Goal: Use online tool/utility: Utilize a website feature to perform a specific function

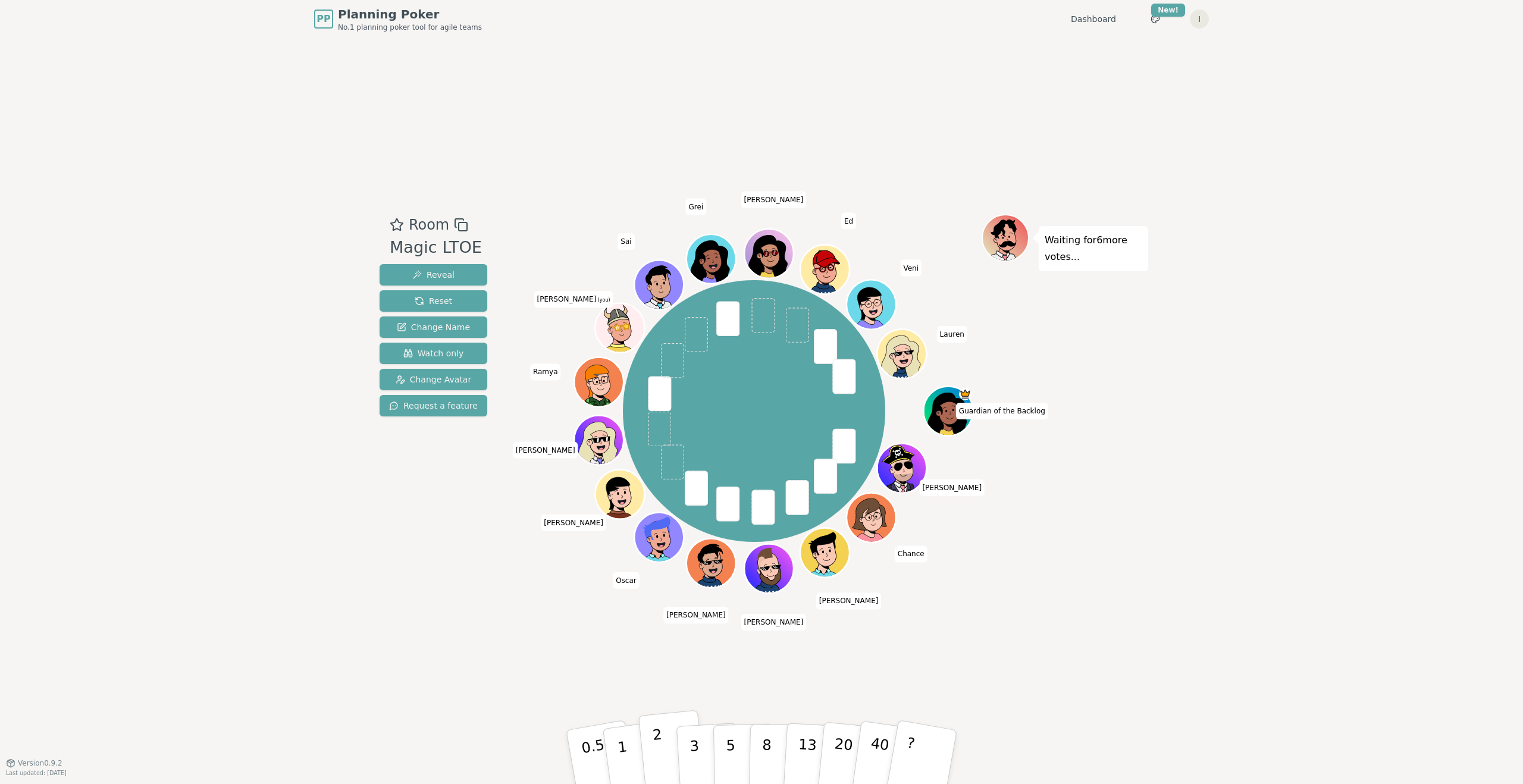
click at [661, 742] on p "2" at bounding box center [660, 758] width 15 height 65
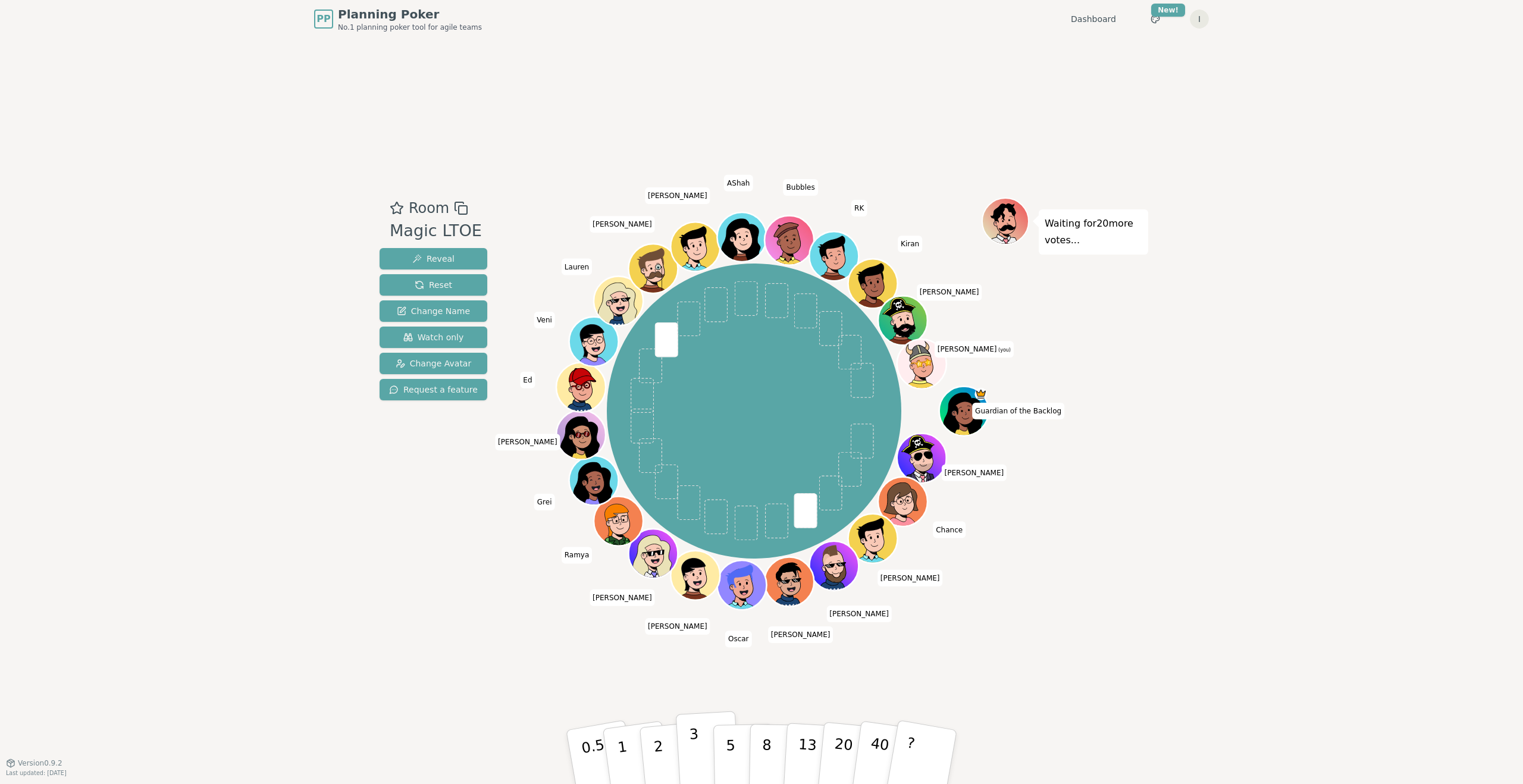
click at [690, 743] on p "3" at bounding box center [695, 757] width 14 height 65
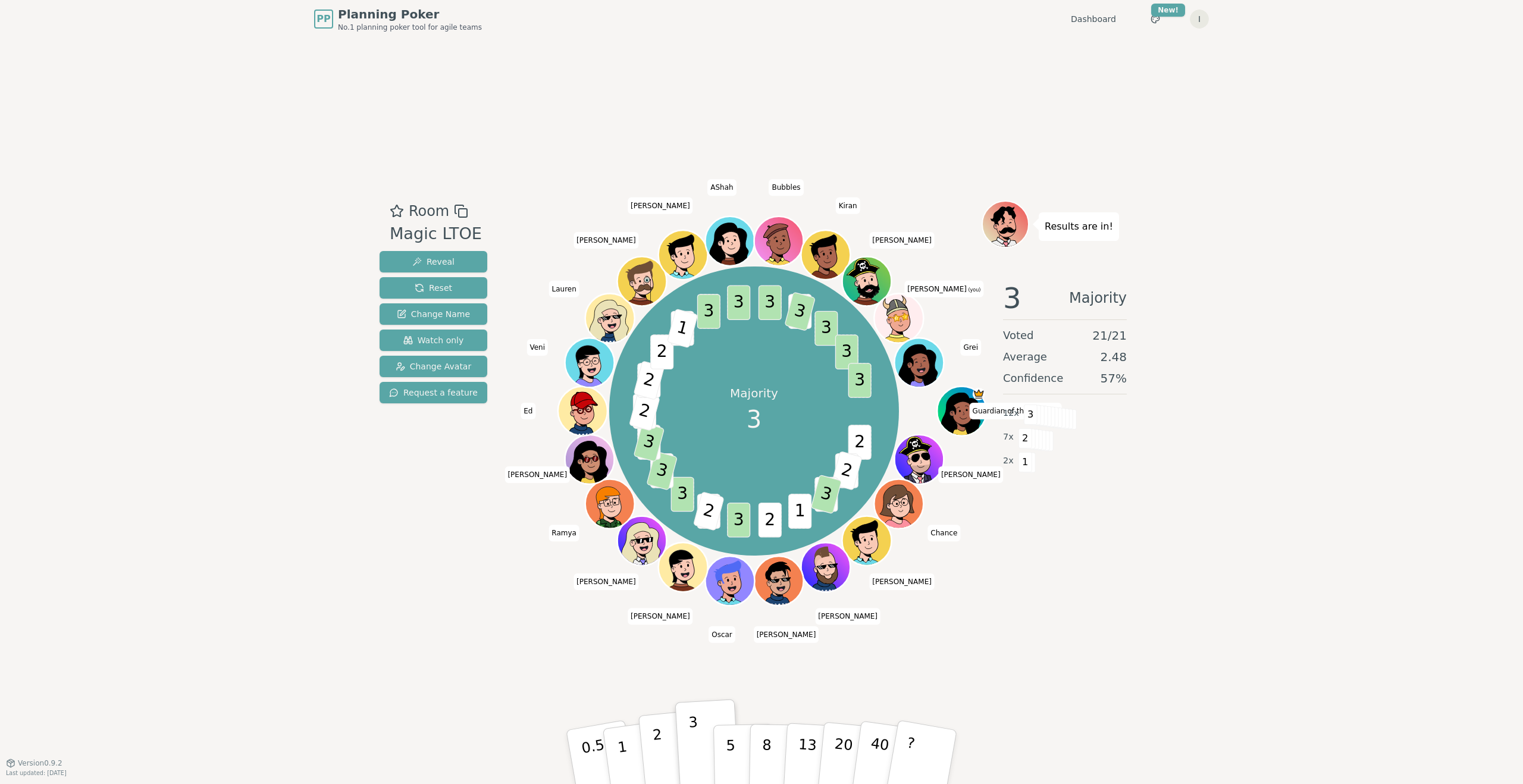
click at [659, 743] on p "2" at bounding box center [660, 758] width 15 height 65
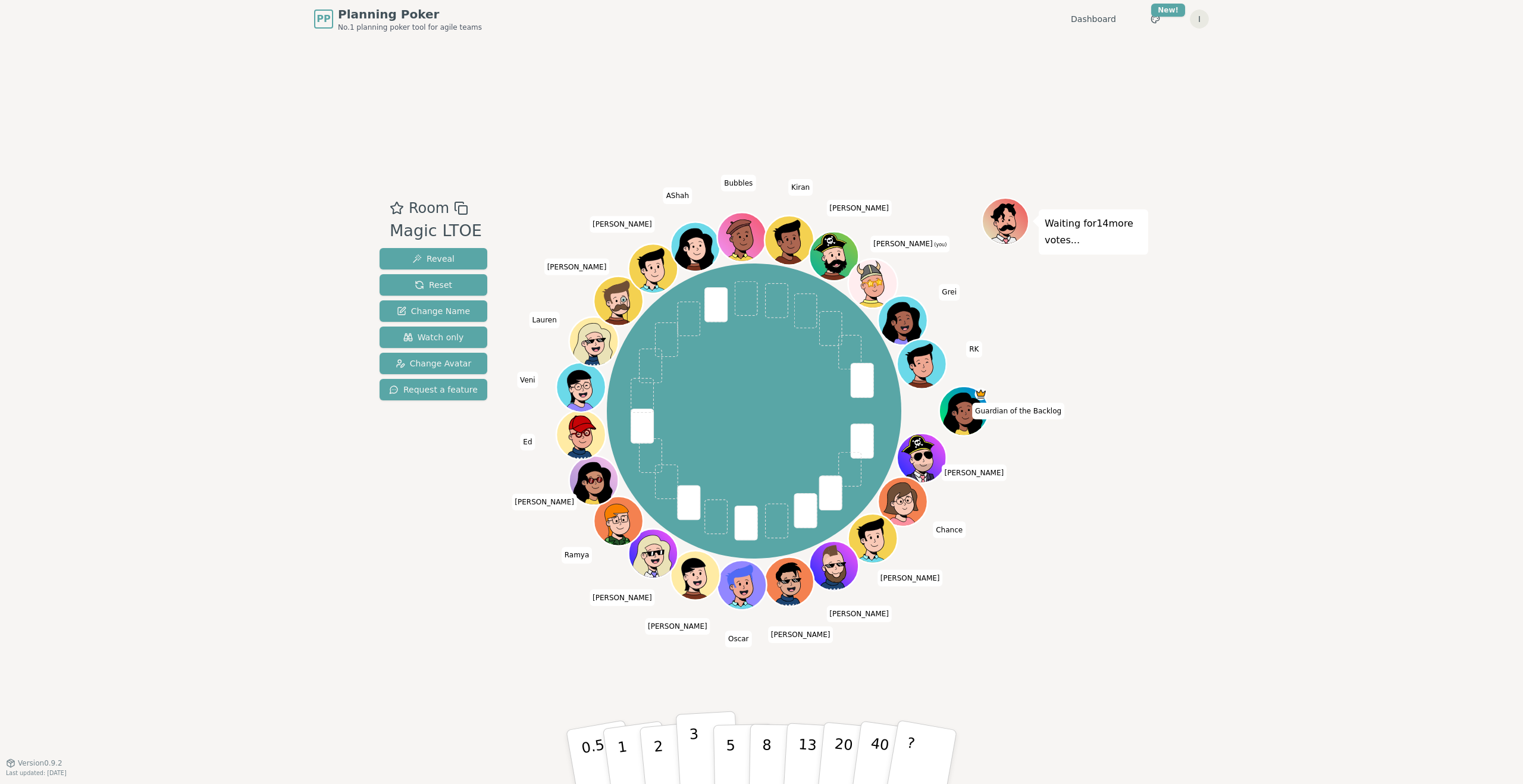
click at [701, 747] on button "3" at bounding box center [708, 757] width 65 height 93
click at [1216, 477] on div "PP Planning Poker No.1 planning poker tool for agile teams Dashboard Toggle the…" at bounding box center [761, 392] width 1523 height 784
click at [696, 743] on p "3" at bounding box center [695, 757] width 14 height 65
click at [661, 740] on p "2" at bounding box center [660, 758] width 15 height 65
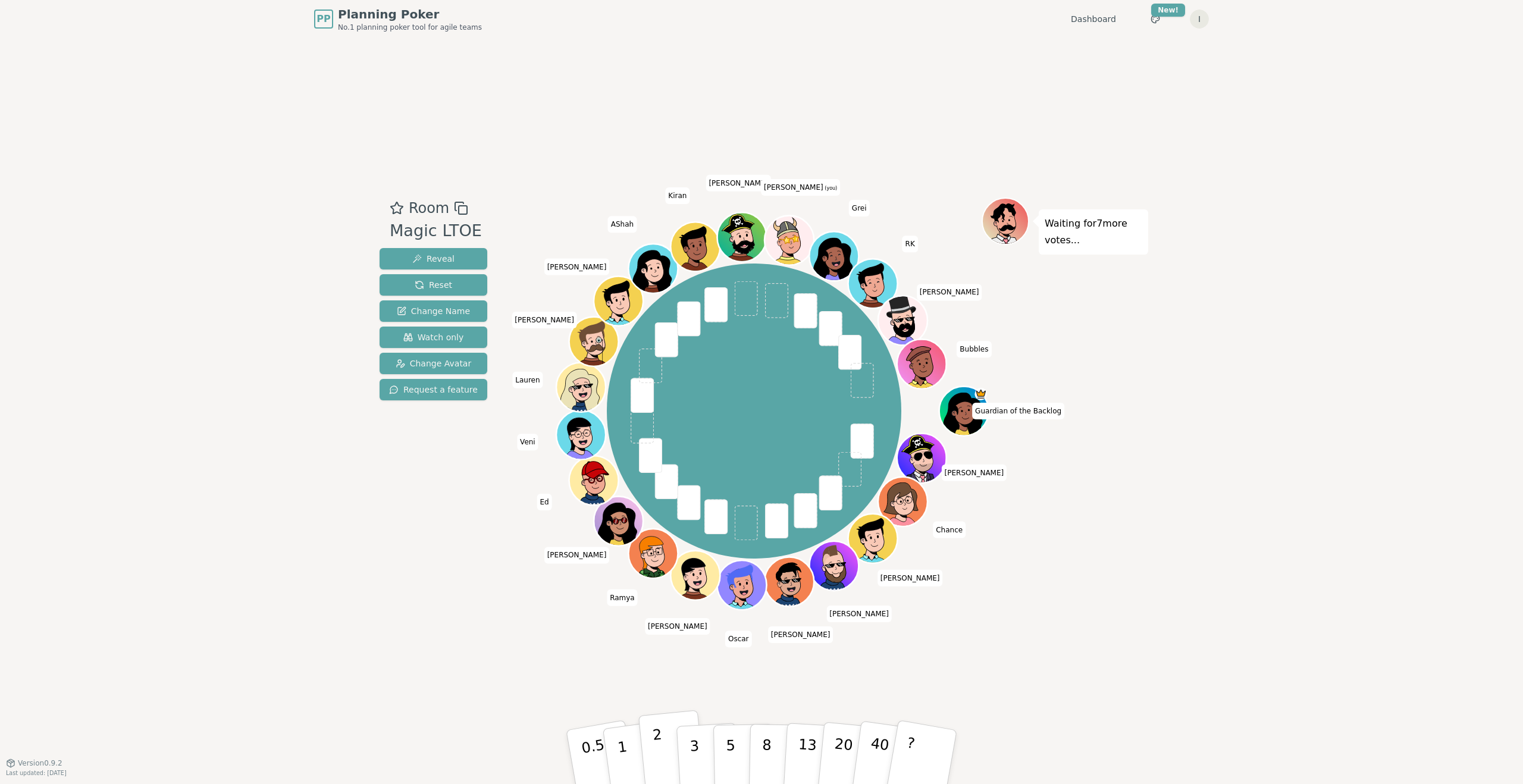
click at [667, 749] on button "2" at bounding box center [672, 757] width 68 height 95
click at [694, 749] on p "3" at bounding box center [695, 757] width 14 height 65
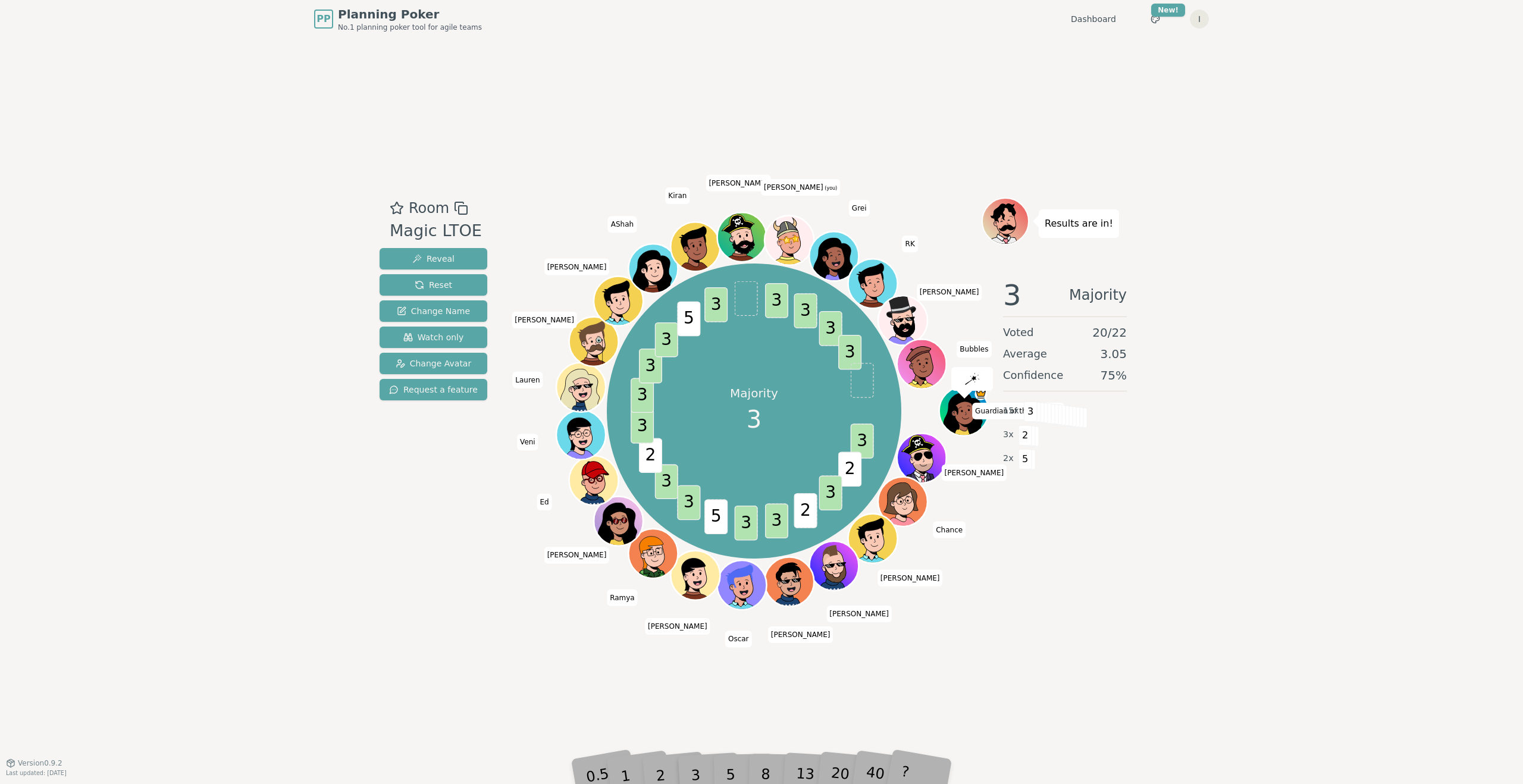
click at [744, 742] on div "5" at bounding box center [744, 757] width 37 height 42
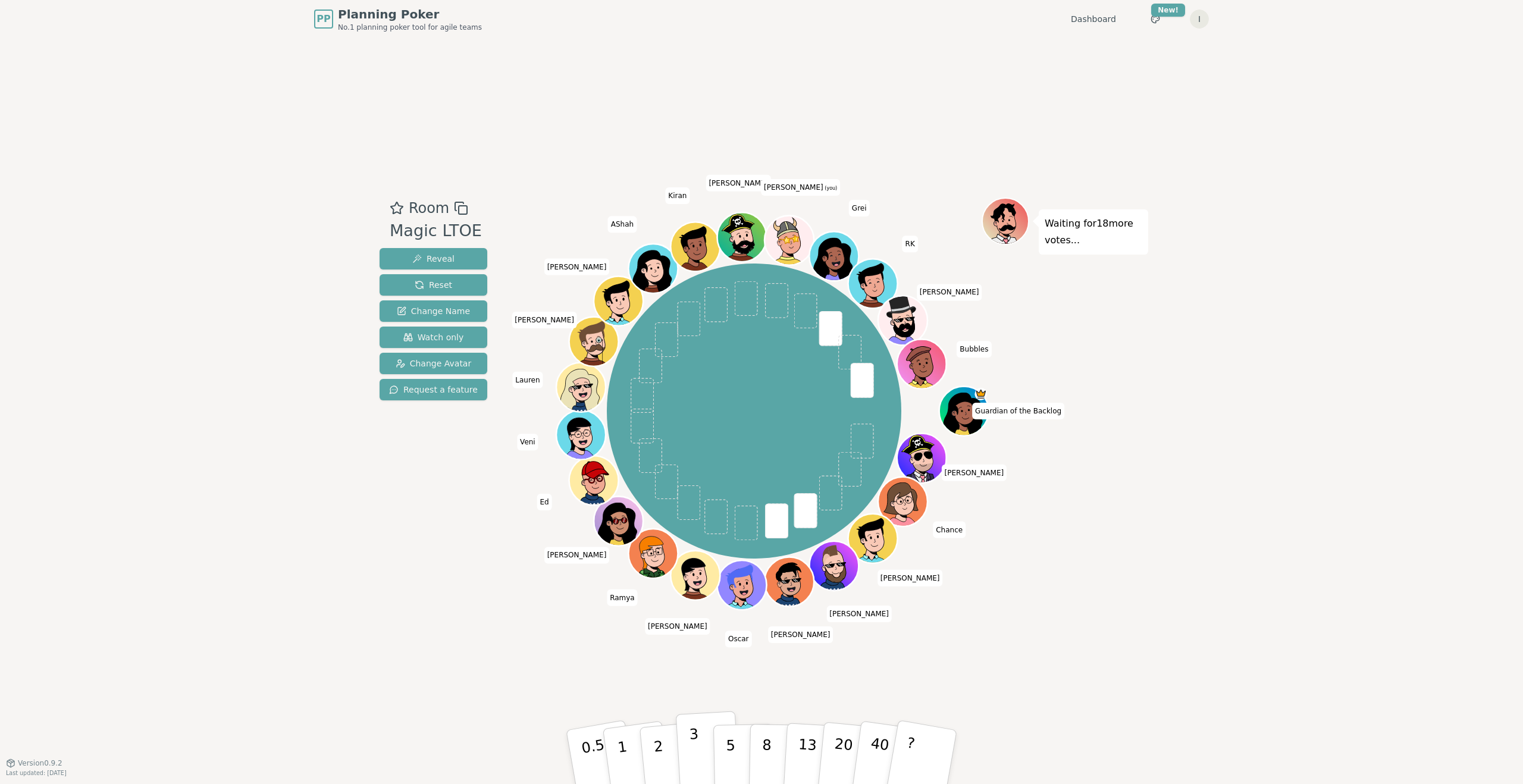
click at [706, 757] on button "3" at bounding box center [708, 757] width 65 height 93
